Goal: Task Accomplishment & Management: Use online tool/utility

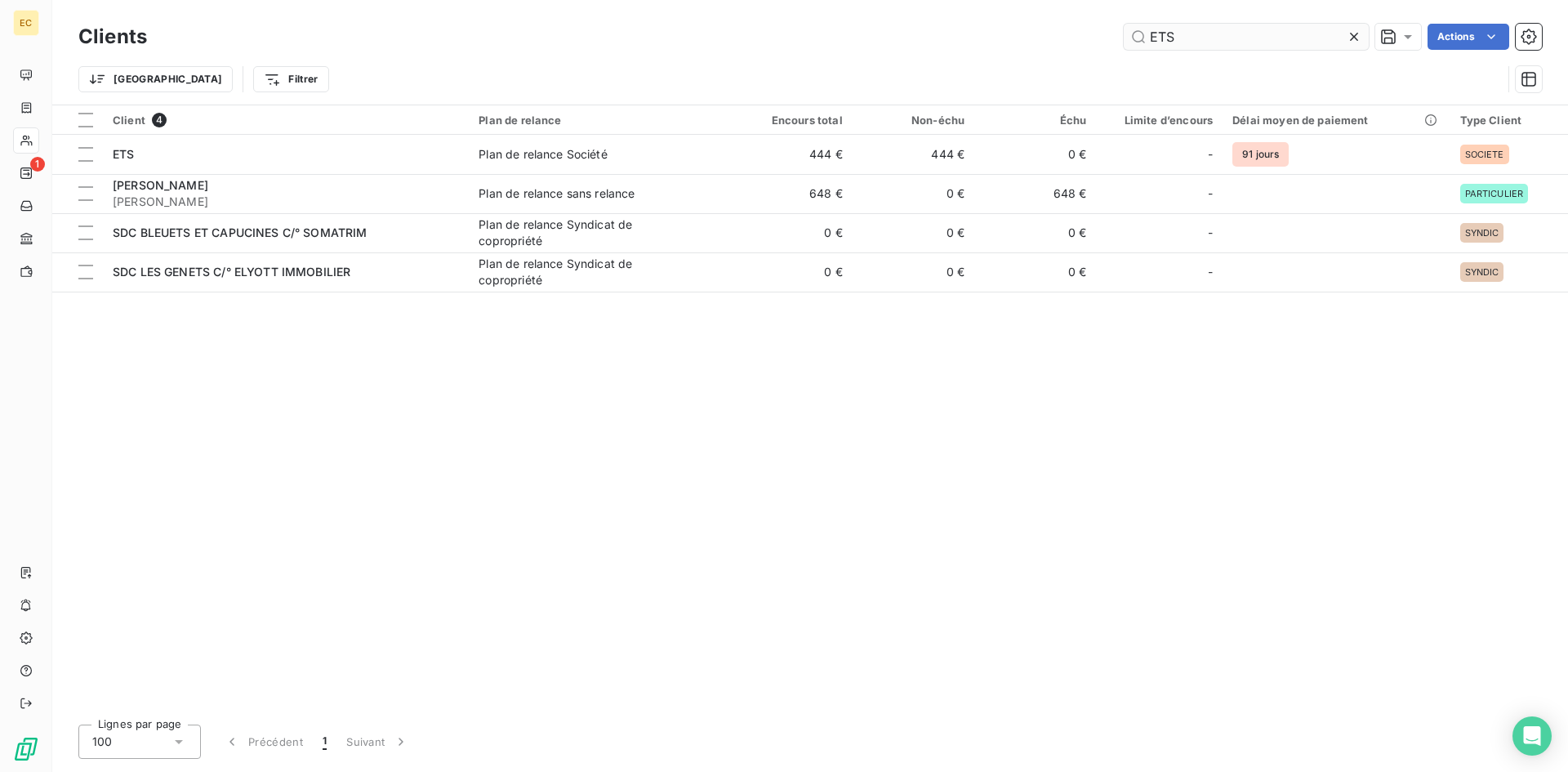
drag, startPoint x: 1193, startPoint y: 36, endPoint x: 1135, endPoint y: 38, distance: 58.0
click at [1135, 38] on input "ETS" at bounding box center [1246, 37] width 245 height 26
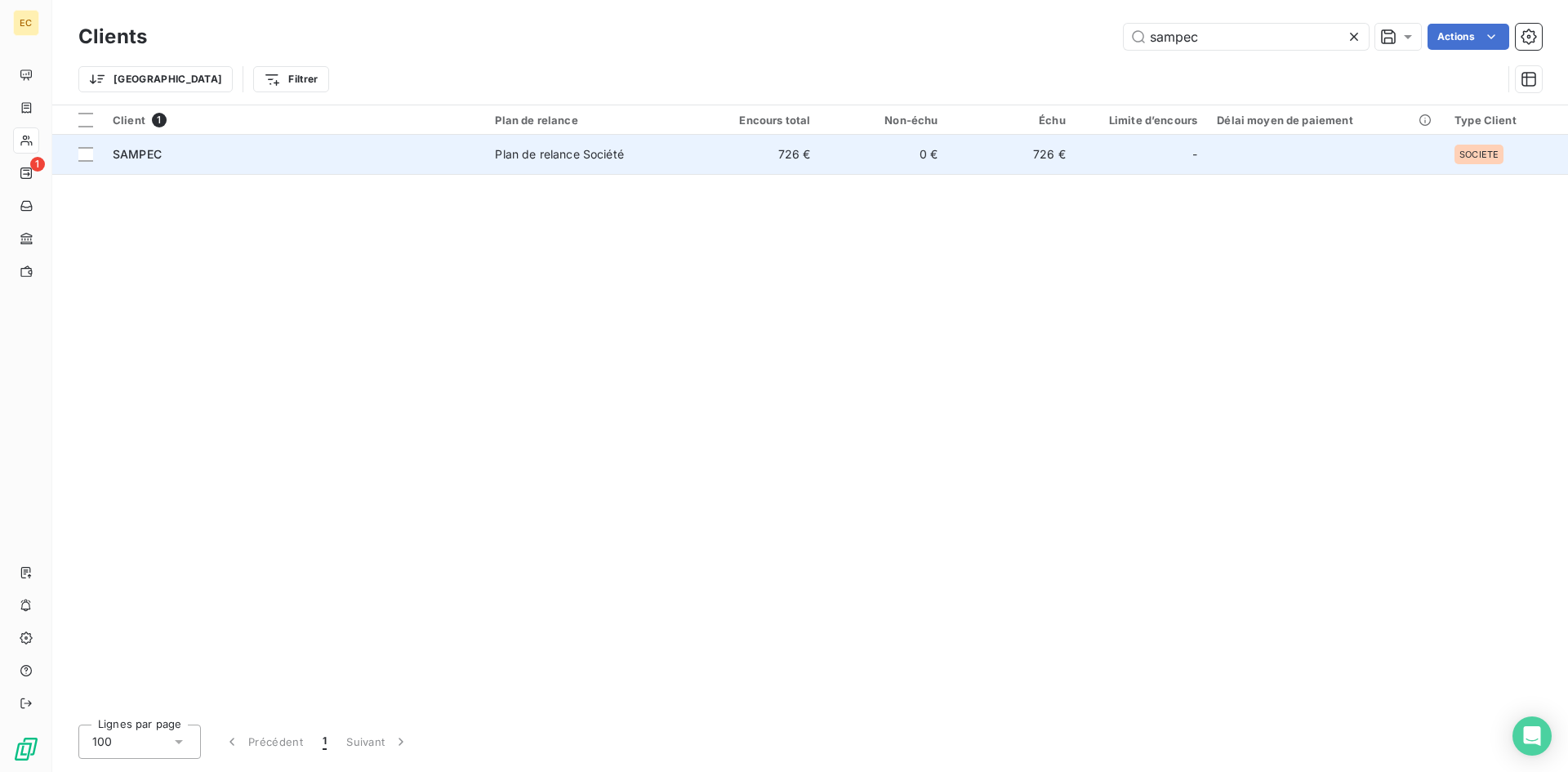
type input "sampec"
click at [325, 154] on div "SAMPEC" at bounding box center [294, 154] width 362 height 16
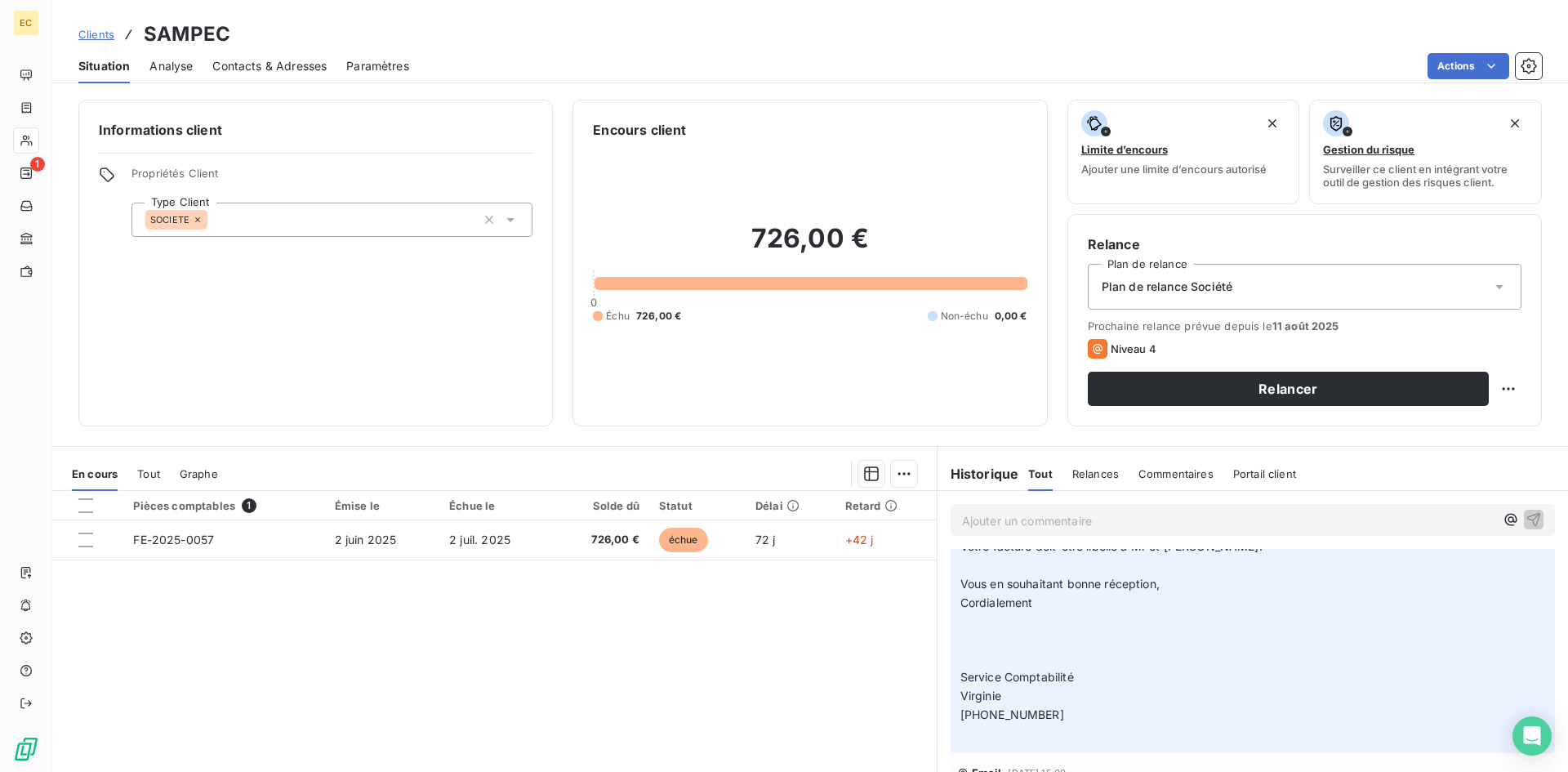
click at [267, 70] on span "Contacts & Adresses" at bounding box center [269, 65] width 115 height 16
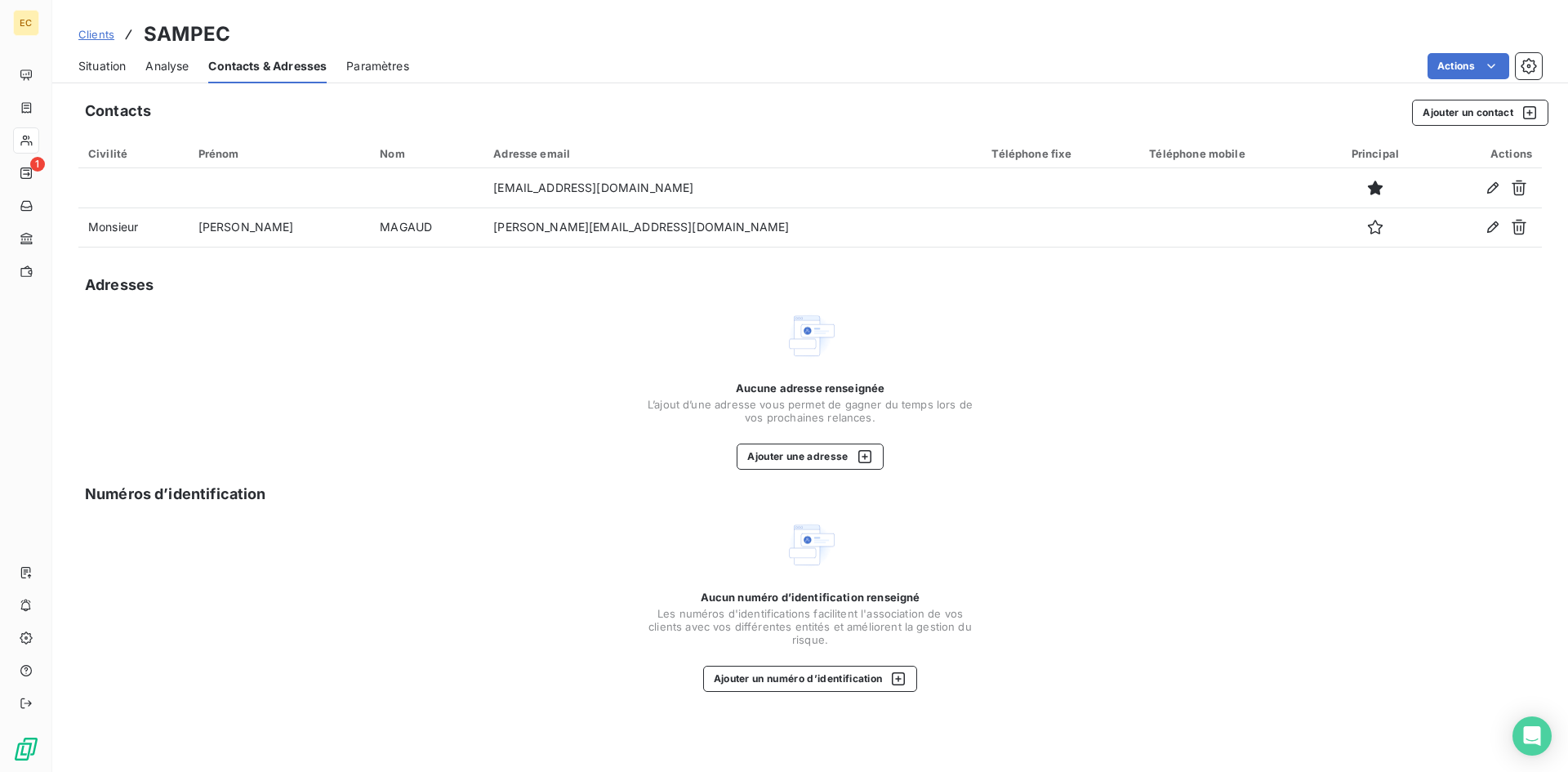
click at [115, 65] on span "Situation" at bounding box center [102, 65] width 48 height 16
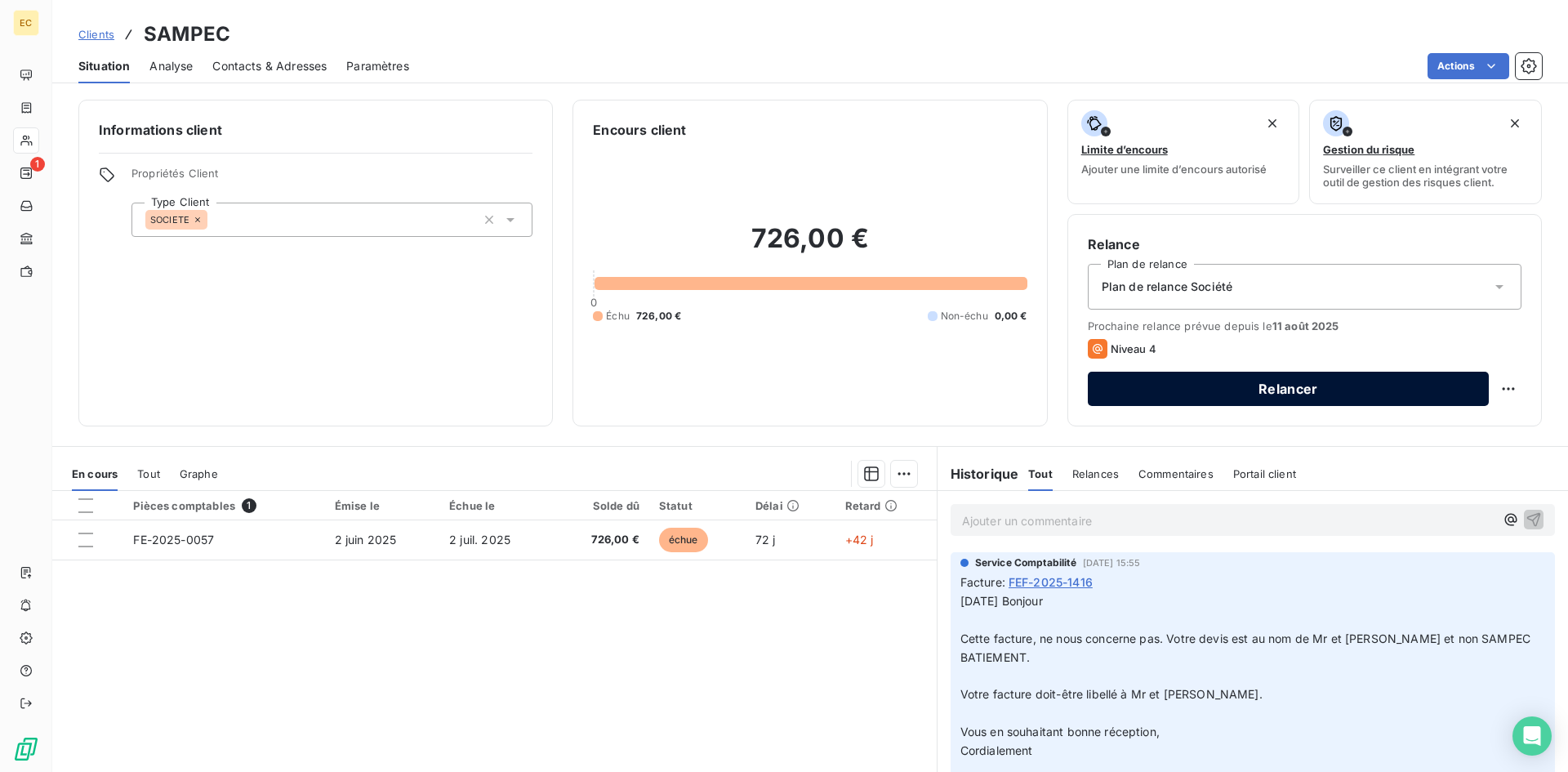
click at [1249, 387] on button "Relancer" at bounding box center [1288, 389] width 401 height 34
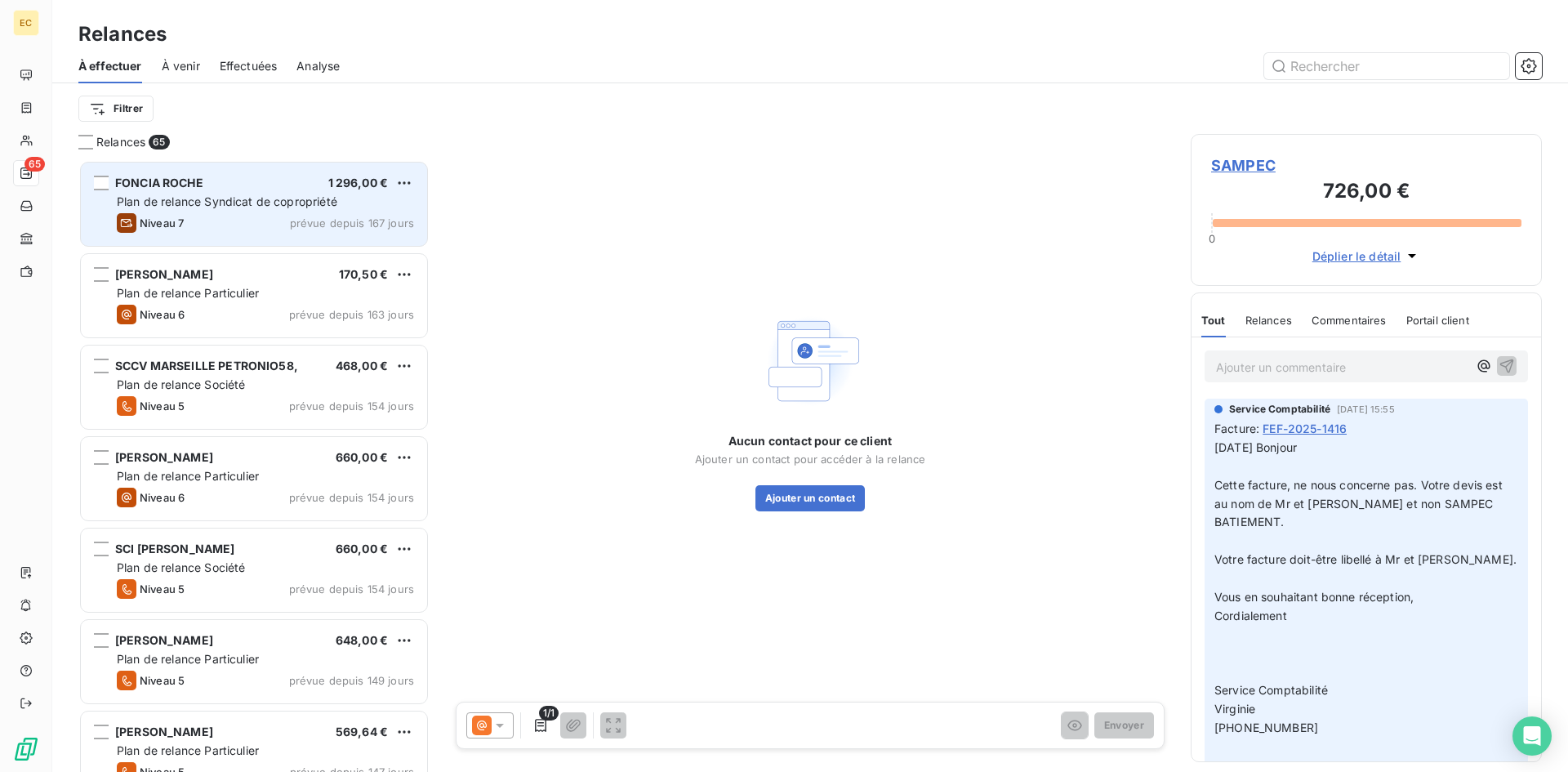
scroll to position [600, 339]
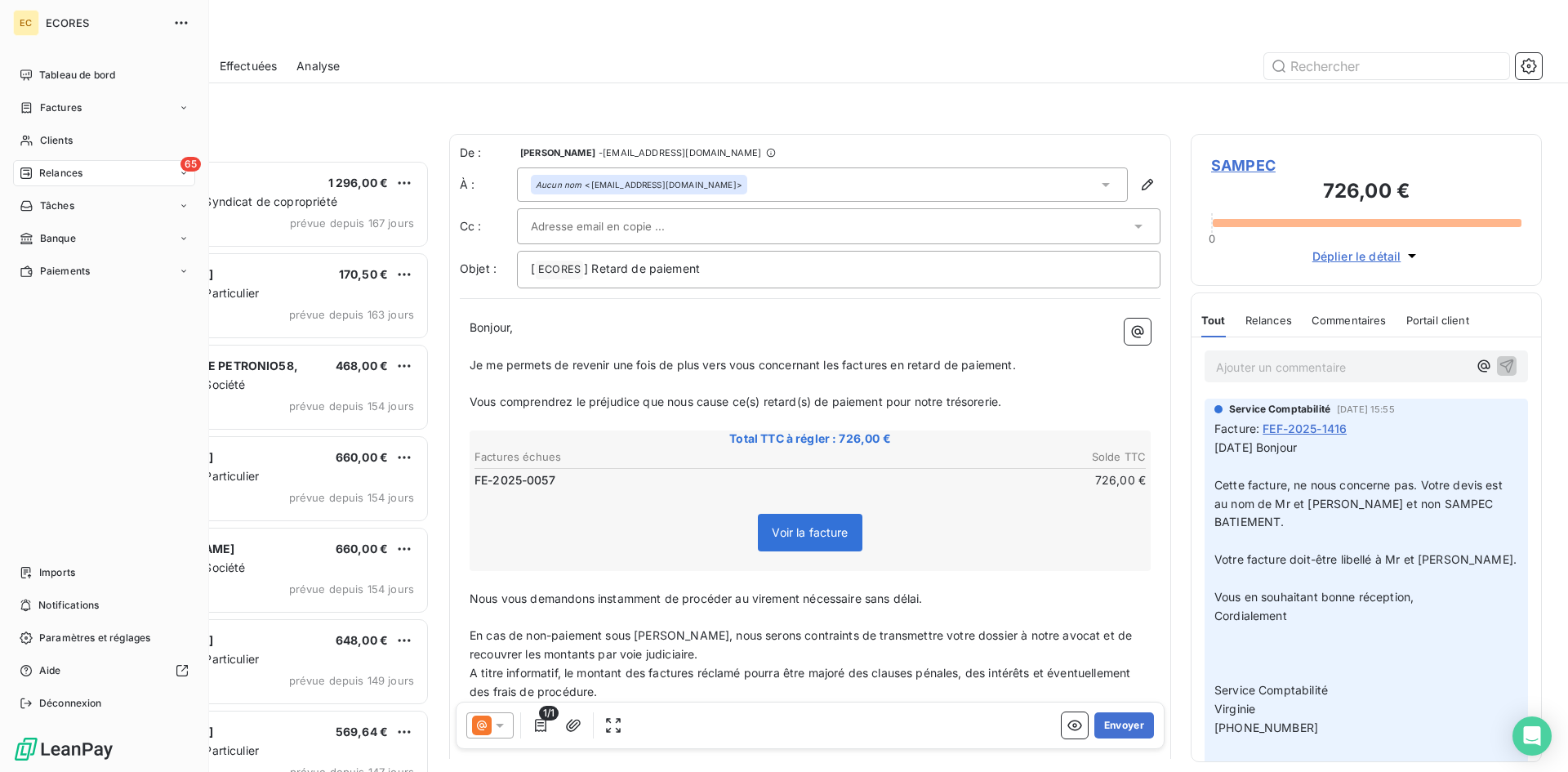
click at [48, 174] on span "Relances" at bounding box center [60, 172] width 43 height 14
click at [48, 175] on span "Relances" at bounding box center [60, 172] width 43 height 14
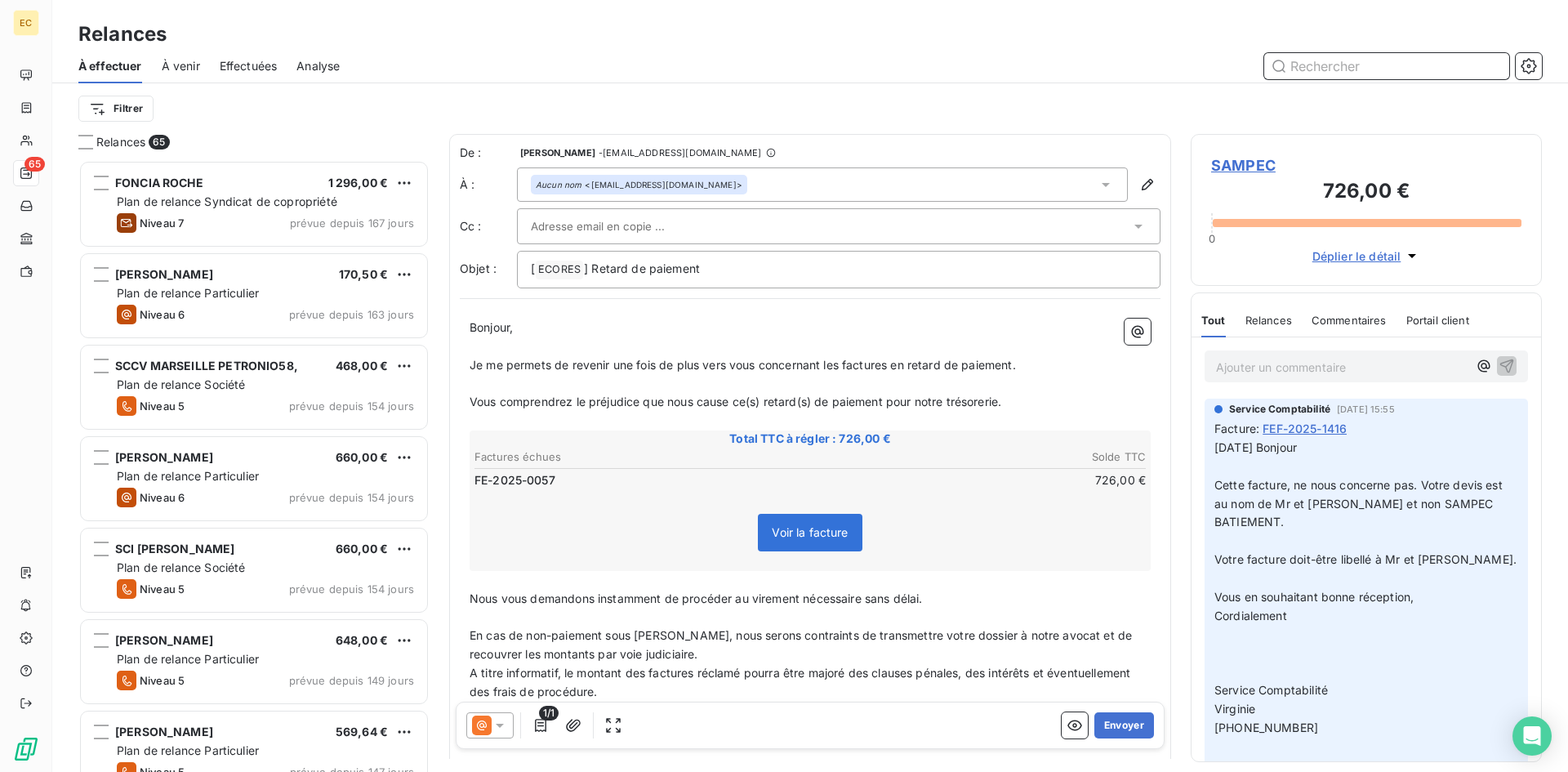
click at [1352, 67] on input "text" at bounding box center [1386, 66] width 245 height 26
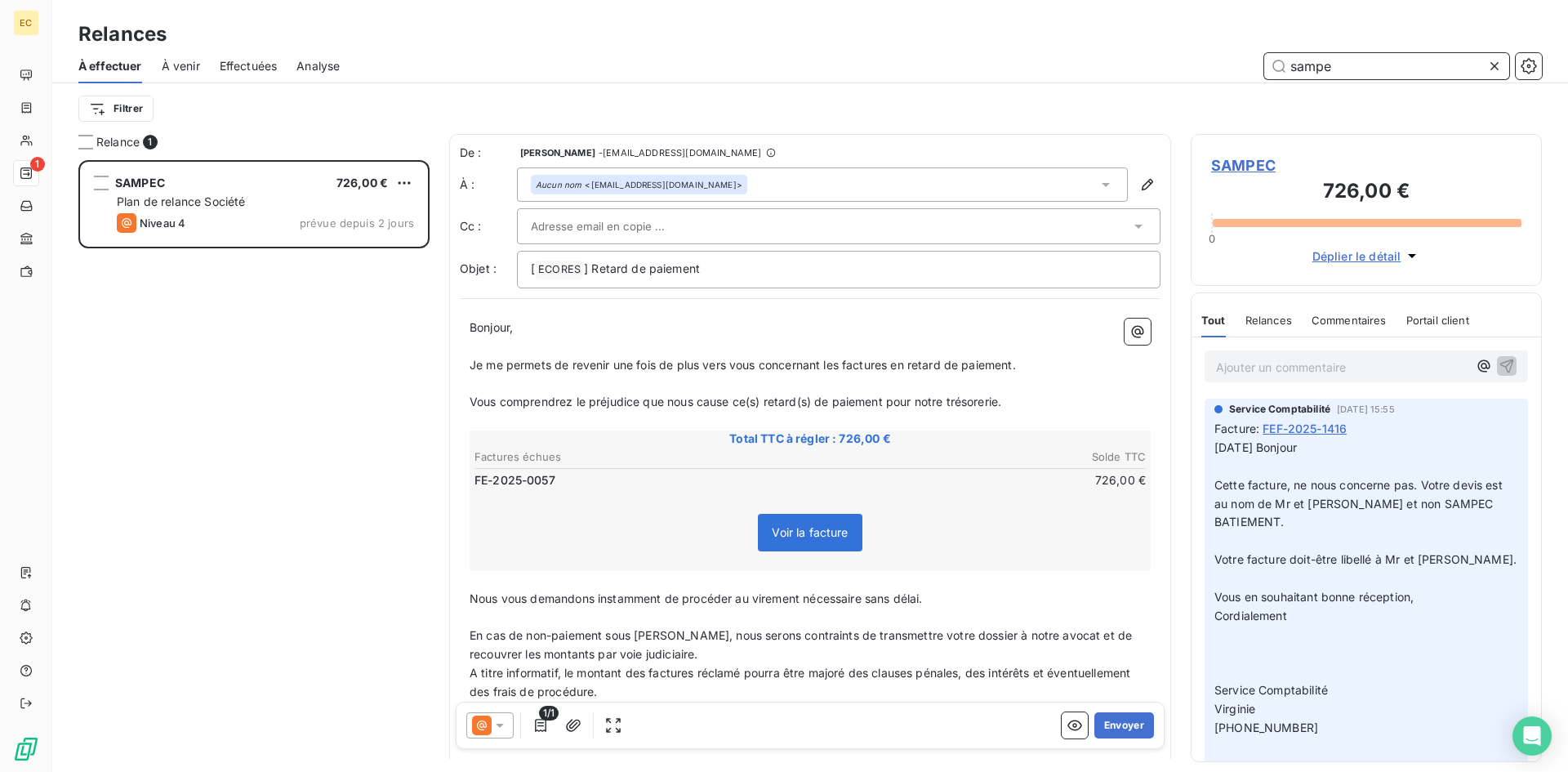
scroll to position [600, 339]
type input "sampe"
drag, startPoint x: 1106, startPoint y: 728, endPoint x: 542, endPoint y: 594, distance: 579.7
click at [626, 684] on div "De : [PERSON_NAME] - [EMAIL_ADDRESS][DOMAIN_NAME] À : Aucun nom <[EMAIL_ADDRESS…" at bounding box center [810, 546] width 722 height 824
click at [554, 226] on input "text" at bounding box center [618, 226] width 176 height 25
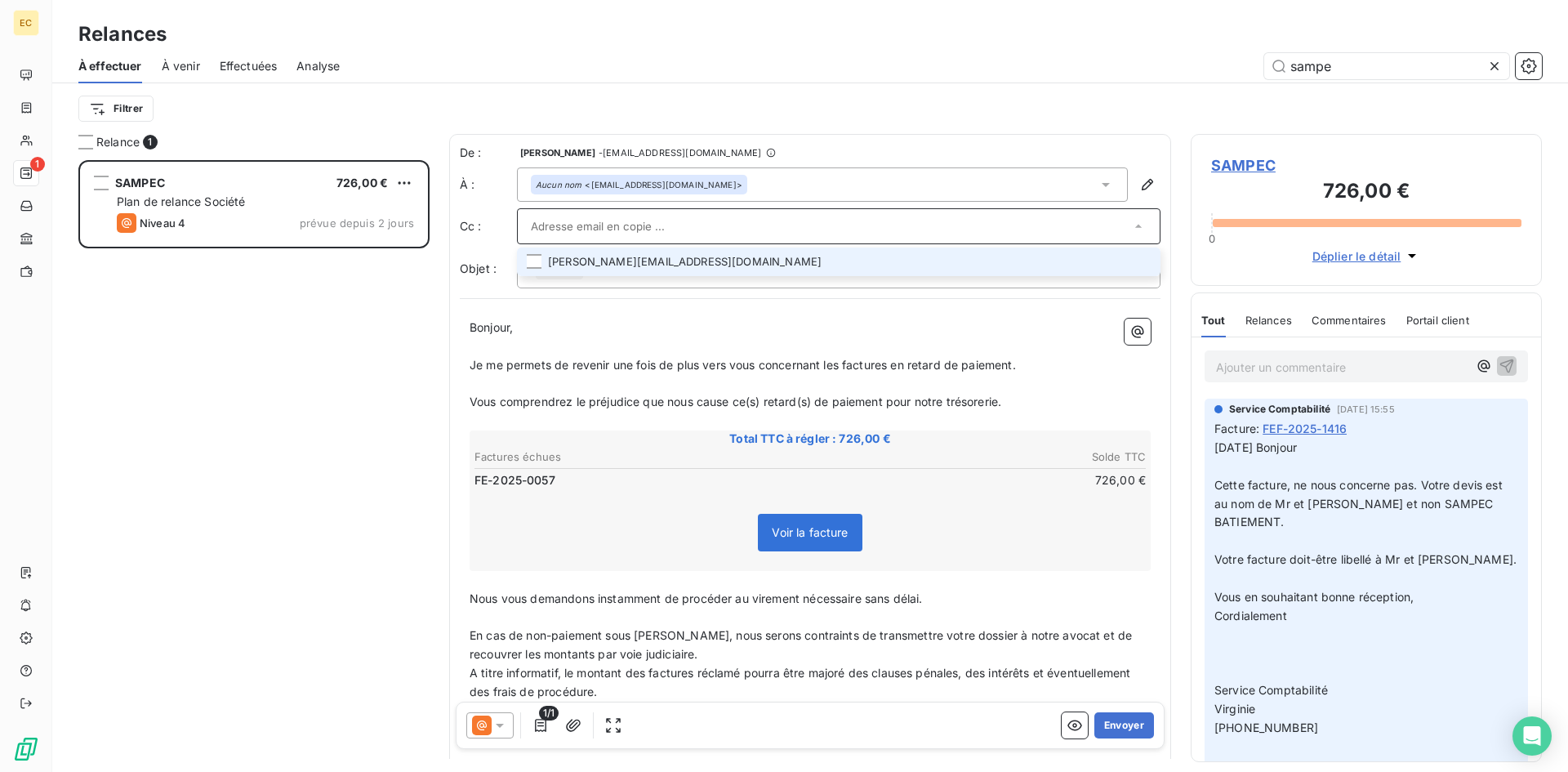
paste input "[PERSON_NAME][EMAIL_ADDRESS][DOMAIN_NAME]"
type input "[PERSON_NAME][EMAIL_ADDRESS][DOMAIN_NAME]"
click at [617, 265] on li "[PERSON_NAME][EMAIL_ADDRESS][DOMAIN_NAME]" at bounding box center [839, 262] width 643 height 29
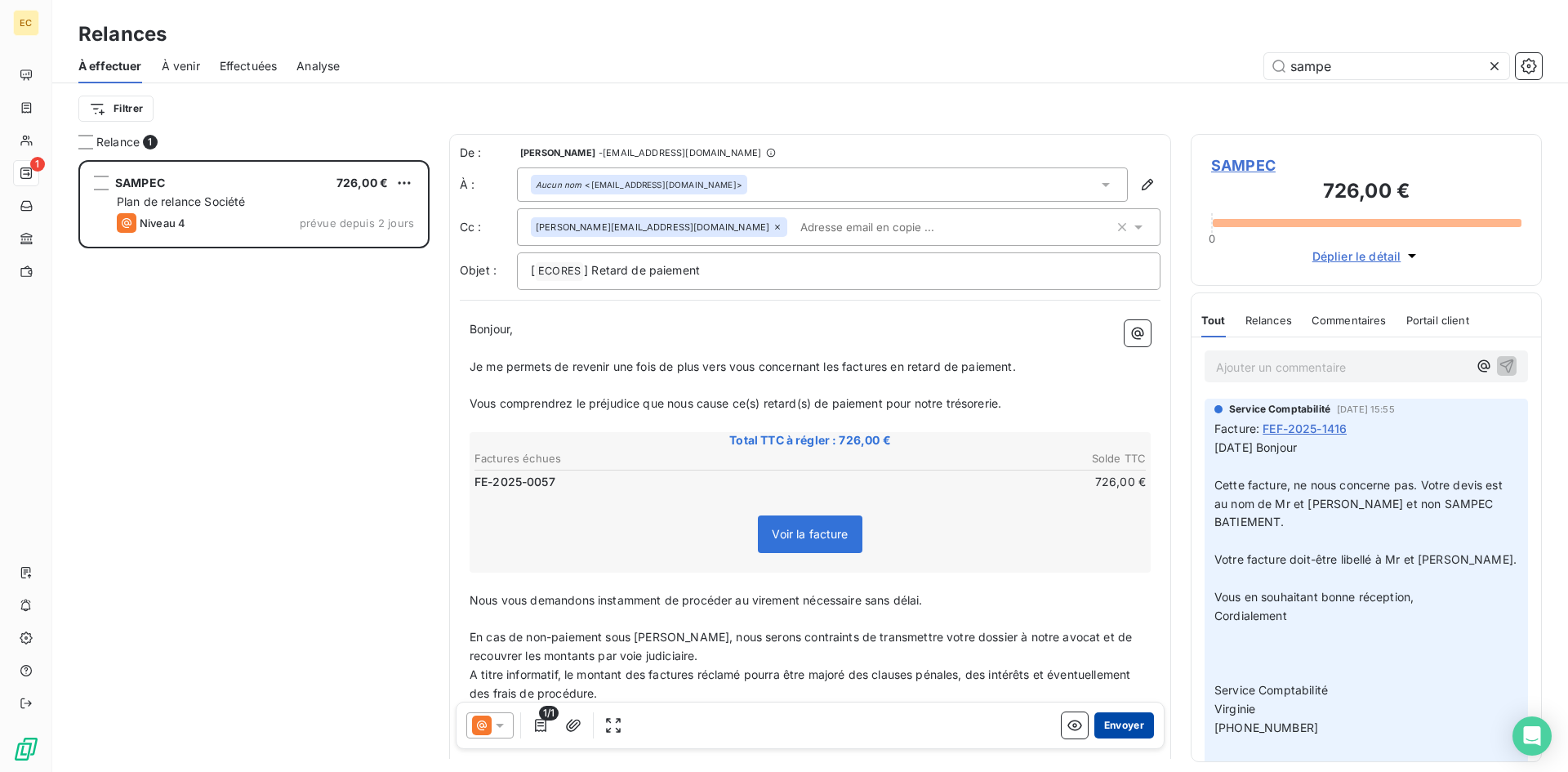
click at [1113, 723] on button "Envoyer" at bounding box center [1124, 725] width 59 height 26
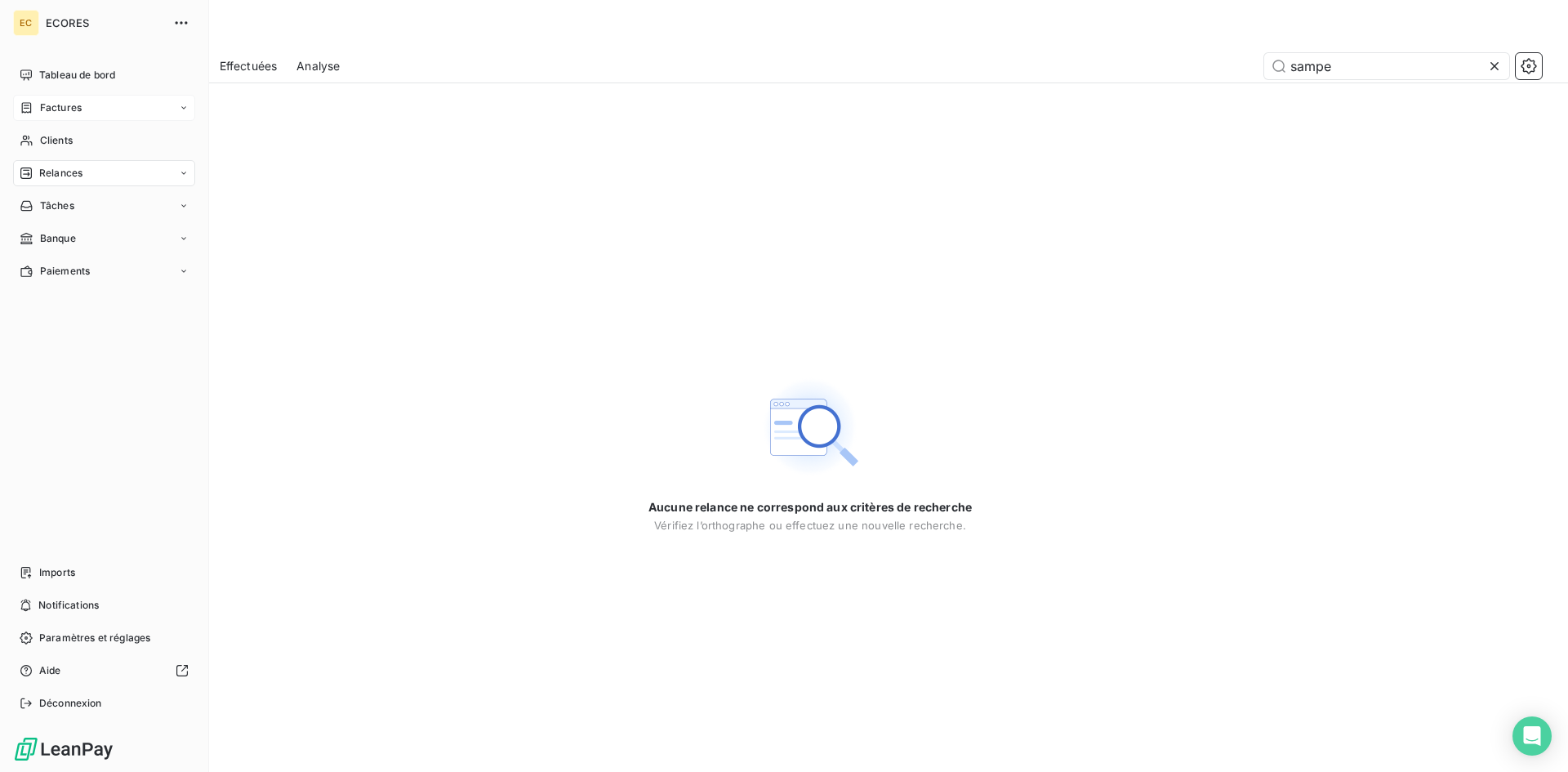
click at [40, 108] on span "Factures" at bounding box center [60, 107] width 42 height 14
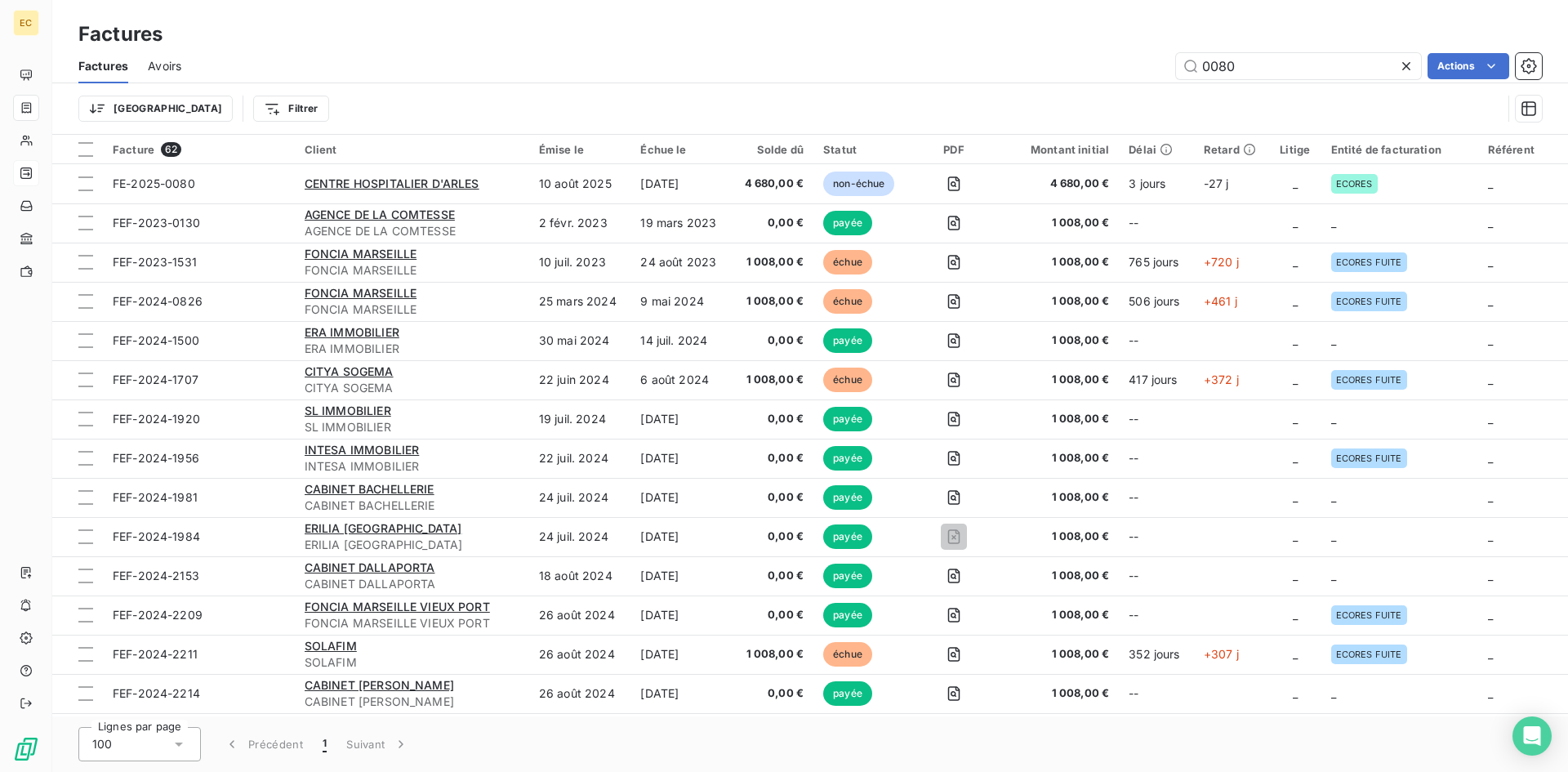
drag, startPoint x: 1252, startPoint y: 67, endPoint x: 1160, endPoint y: 63, distance: 92.1
click at [1160, 63] on div "0080 Actions" at bounding box center [872, 66] width 1341 height 26
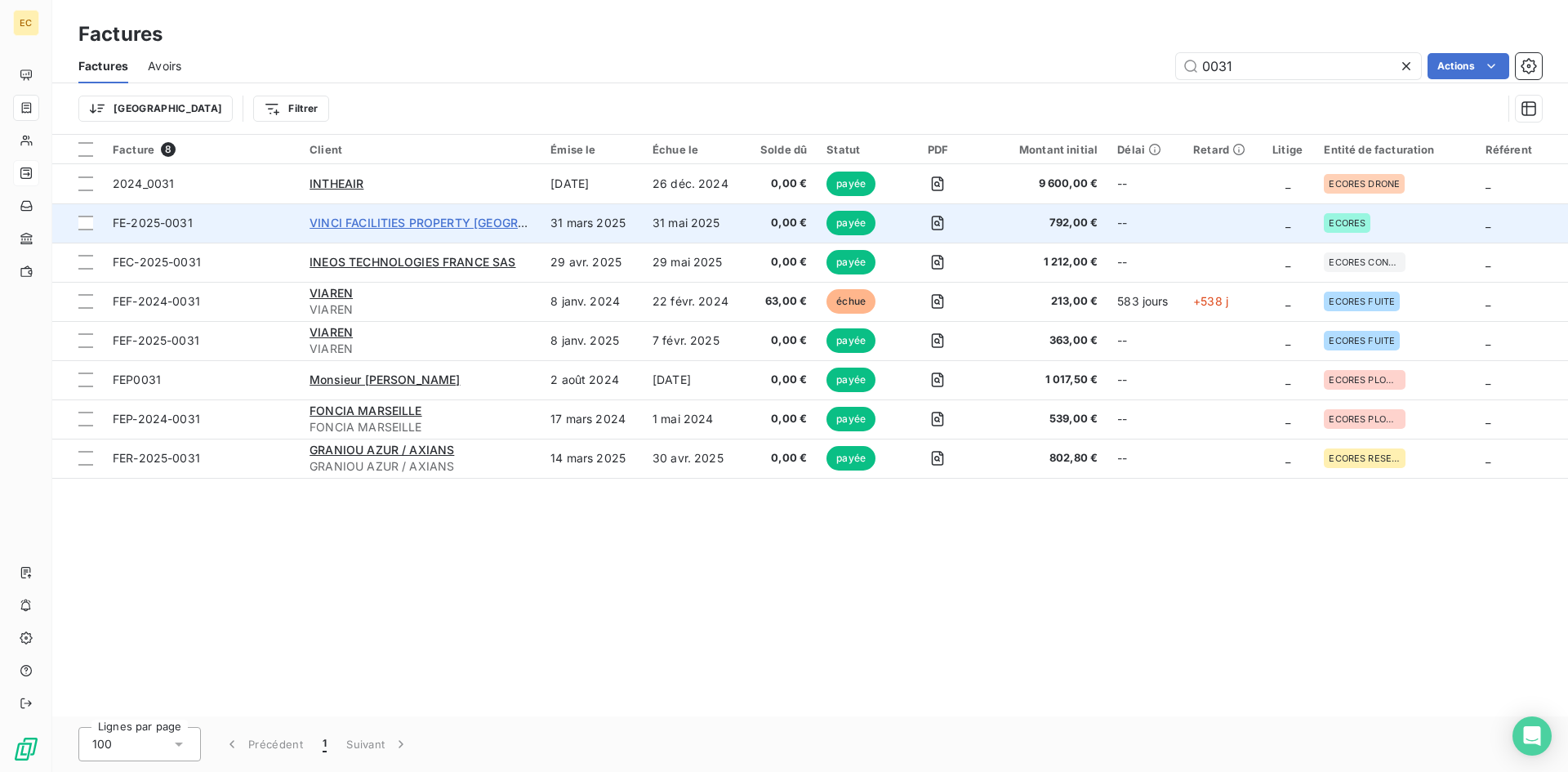
type input "0031"
click at [340, 217] on span "VINCI FACILITIES PROPERTY [GEOGRAPHIC_DATA] - [GEOGRAPHIC_DATA]" at bounding box center [515, 223] width 412 height 14
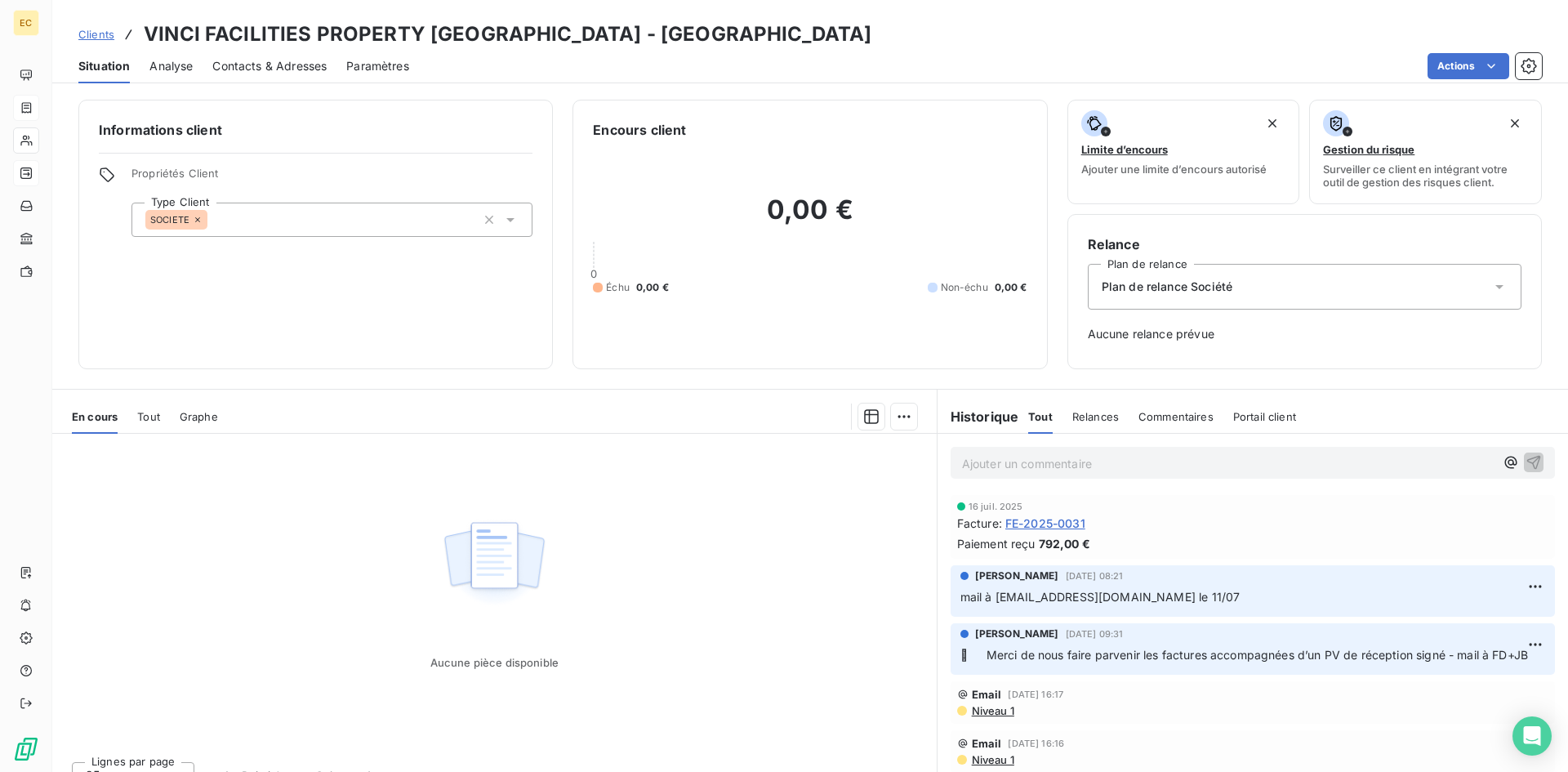
click at [90, 35] on span "Clients" at bounding box center [96, 34] width 36 height 13
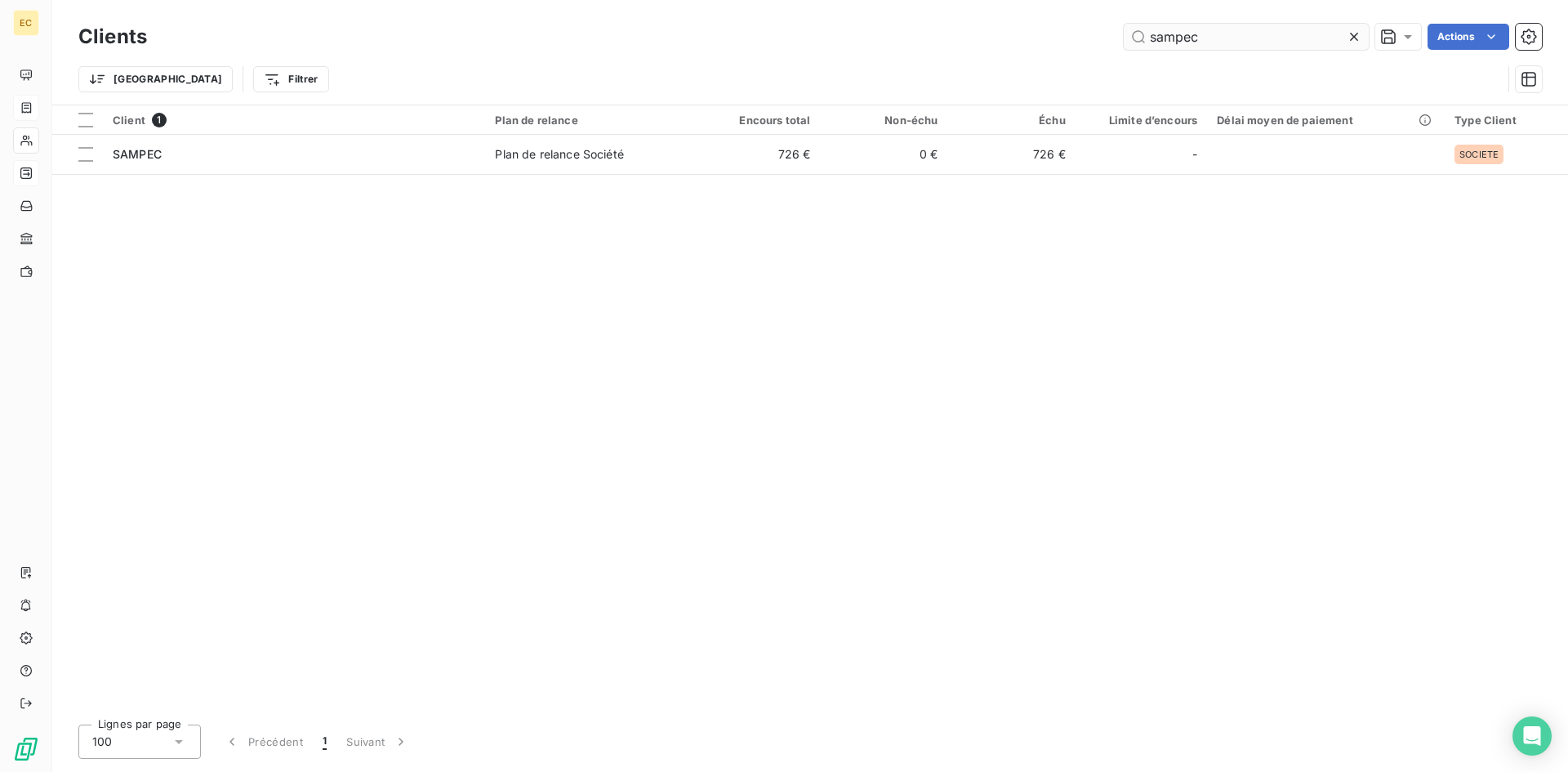
drag, startPoint x: 1234, startPoint y: 42, endPoint x: 1122, endPoint y: 37, distance: 112.1
click at [1124, 37] on input "sampec" at bounding box center [1246, 37] width 245 height 26
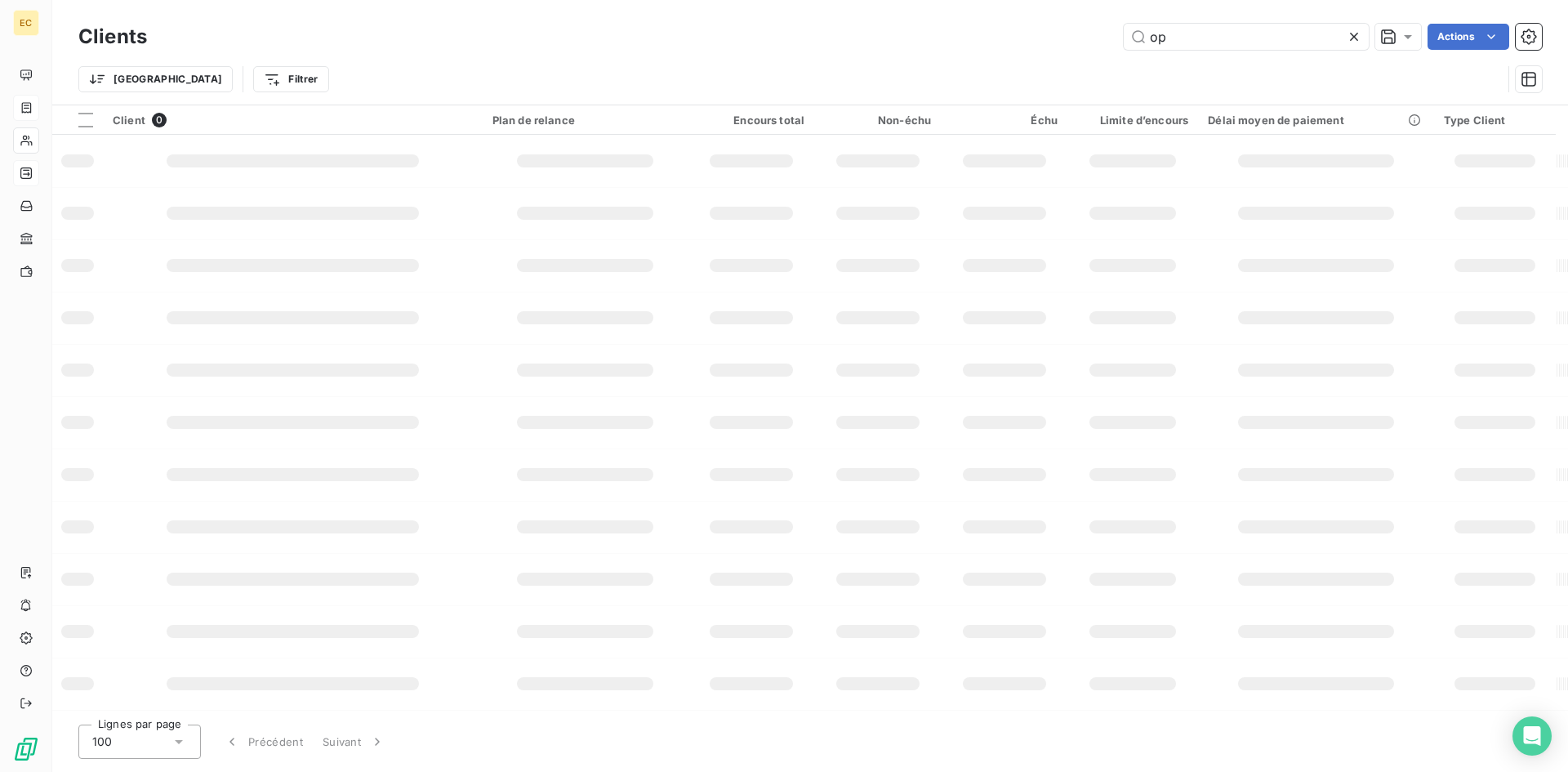
type input "o"
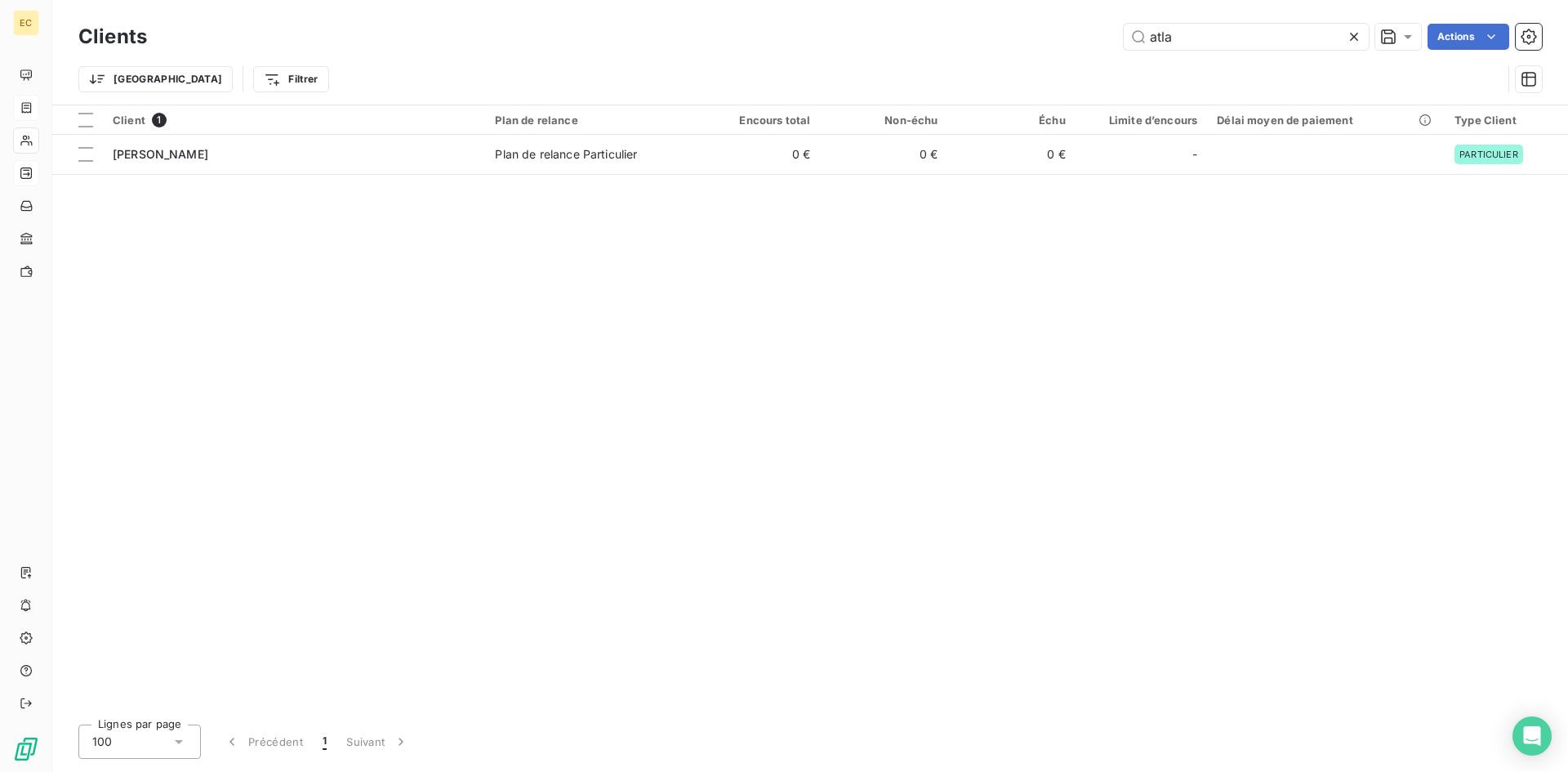
type input "atla"
